Goal: Transaction & Acquisition: Purchase product/service

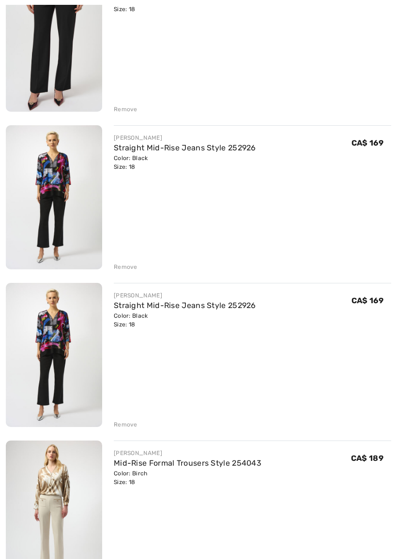
scroll to position [2069, 0]
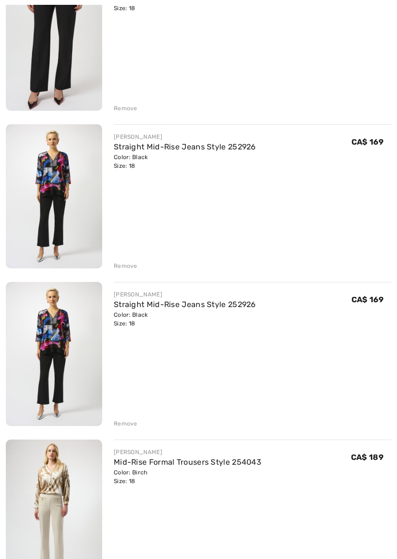
click at [131, 420] on div "Remove" at bounding box center [126, 423] width 24 height 9
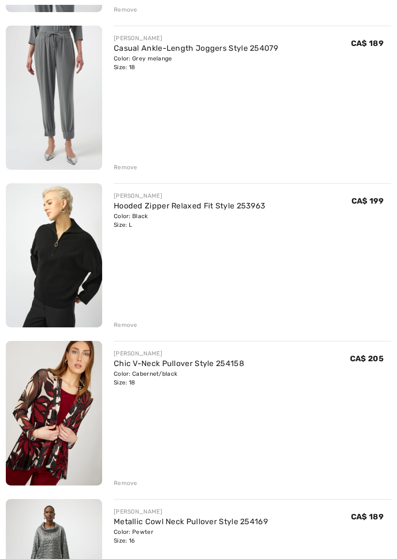
scroll to position [3587, 0]
click at [77, 420] on img at bounding box center [54, 413] width 96 height 145
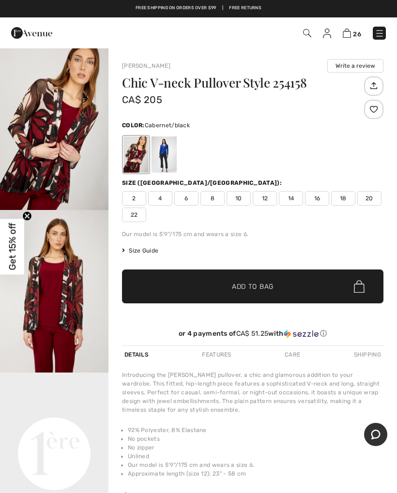
click at [142, 162] on div at bounding box center [135, 154] width 25 height 36
click at [61, 170] on img "1 / 4" at bounding box center [54, 128] width 108 height 163
click at [141, 159] on div at bounding box center [135, 154] width 25 height 36
click at [252, 285] on span "Add to Bag" at bounding box center [253, 286] width 42 height 10
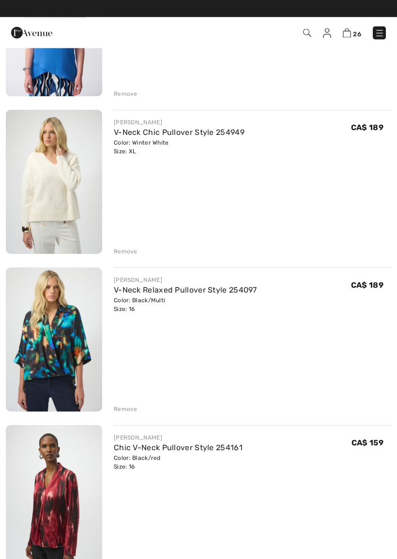
scroll to position [665, 0]
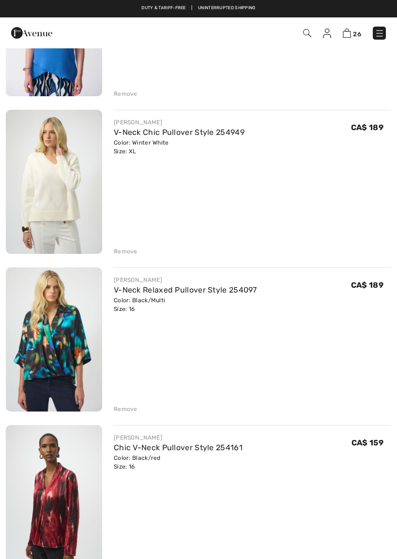
click at [70, 191] on img at bounding box center [54, 182] width 96 height 144
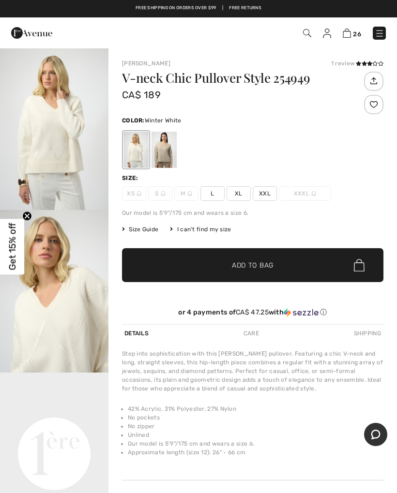
click at [348, 31] on img at bounding box center [346, 33] width 8 height 9
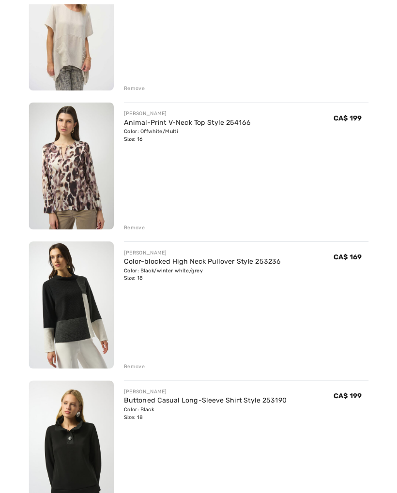
scroll to position [1288, 0]
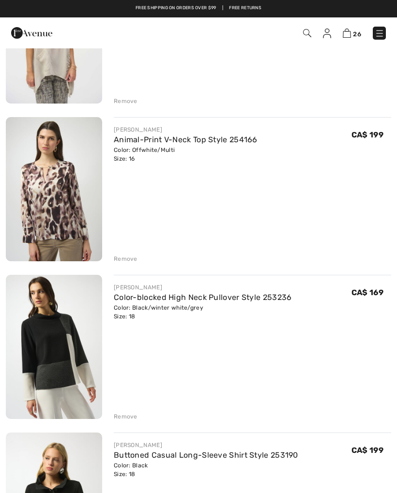
click at [379, 329] on div "JOSEPH RIBKOFF Color-blocked High Neck Pullover Style 253236 Color: Black/winte…" at bounding box center [252, 348] width 277 height 146
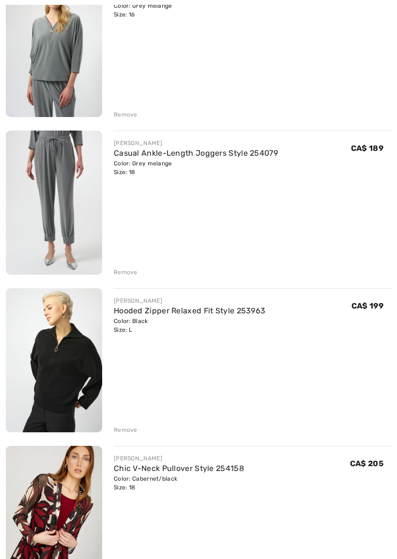
scroll to position [3482, 0]
click at [77, 377] on img at bounding box center [54, 360] width 96 height 144
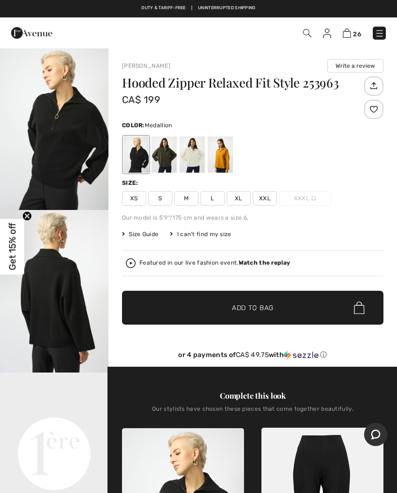
click at [227, 154] on div at bounding box center [219, 154] width 25 height 36
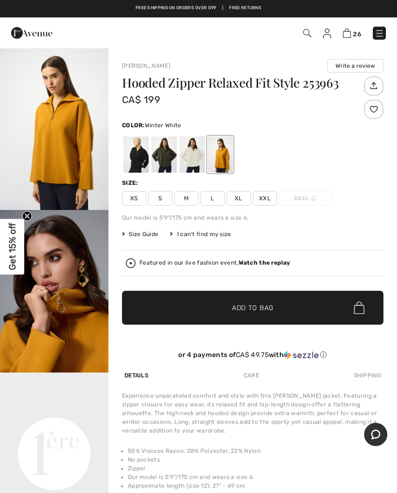
click at [192, 154] on div at bounding box center [191, 154] width 25 height 36
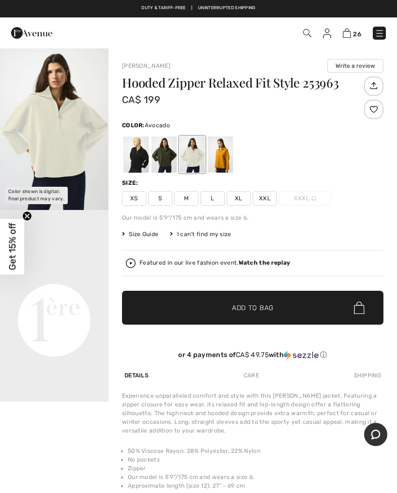
click at [173, 159] on div at bounding box center [163, 154] width 25 height 36
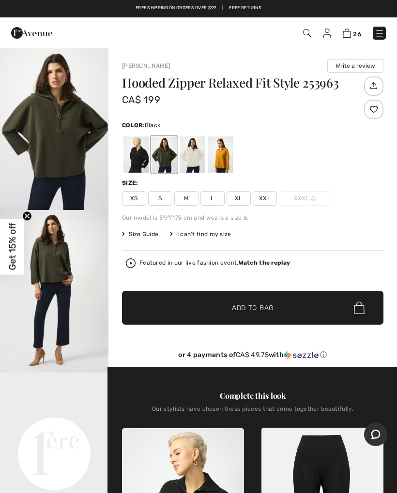
click at [143, 160] on div at bounding box center [135, 154] width 25 height 36
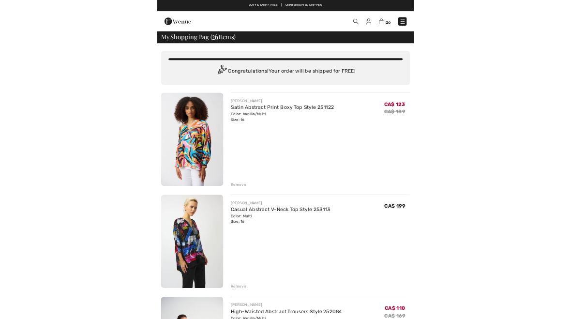
scroll to position [3509, 0]
